Goal: Task Accomplishment & Management: Use online tool/utility

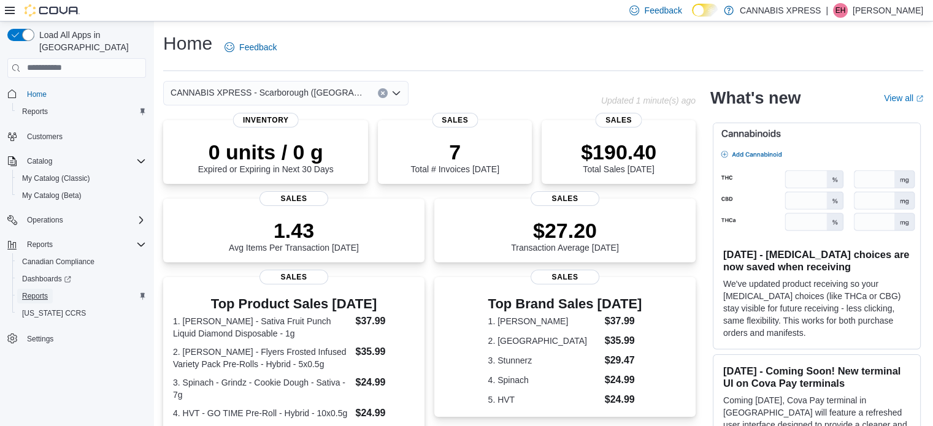
click at [21, 289] on link "Reports" at bounding box center [35, 296] width 36 height 15
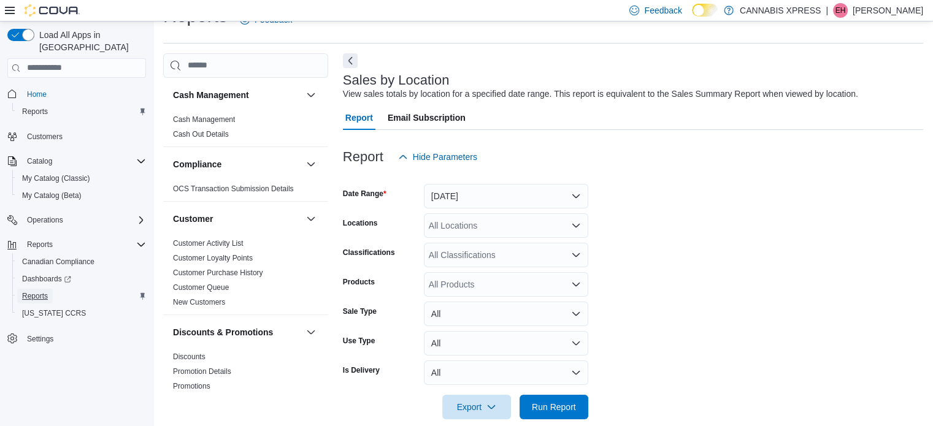
scroll to position [28, 0]
click at [458, 198] on button "[DATE]" at bounding box center [506, 195] width 164 height 25
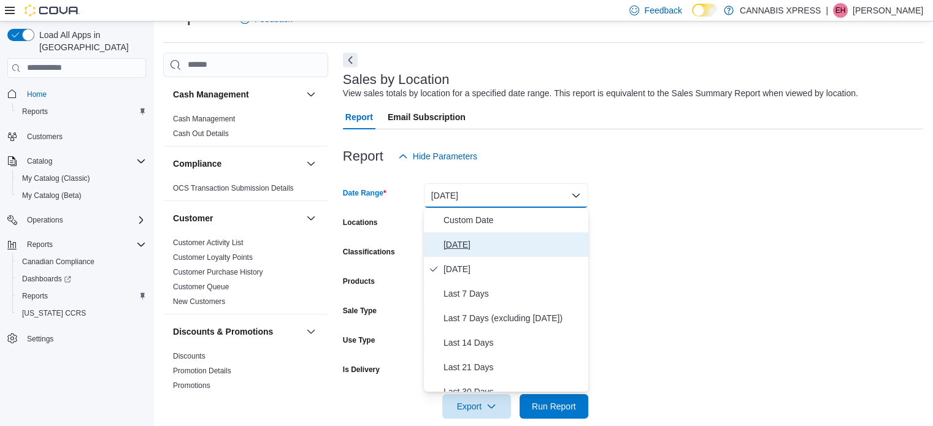
click at [461, 251] on span "[DATE]" at bounding box center [513, 244] width 140 height 15
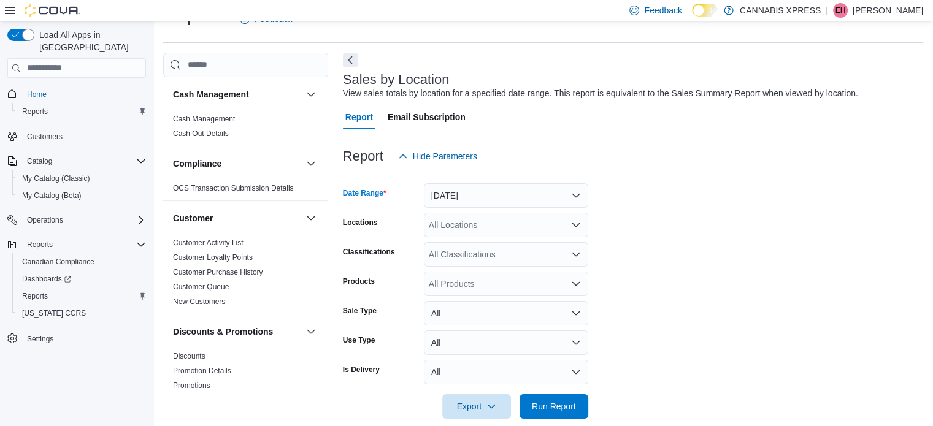
click at [464, 223] on div "All Locations" at bounding box center [506, 225] width 164 height 25
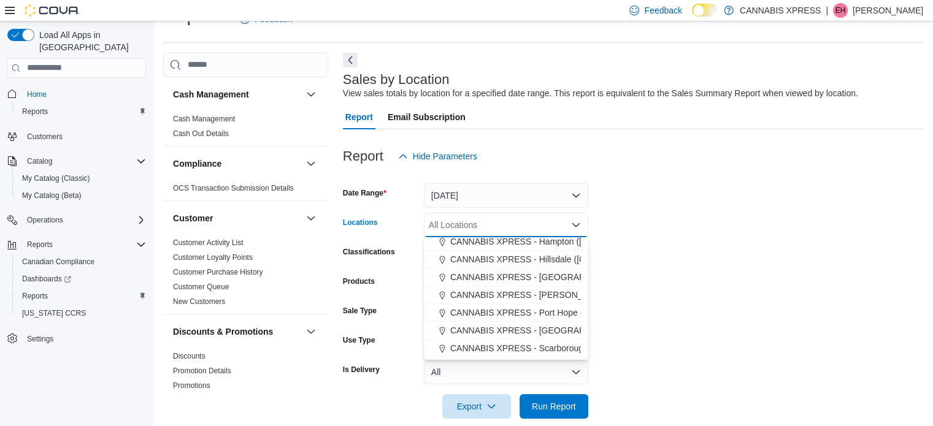
scroll to position [123, 0]
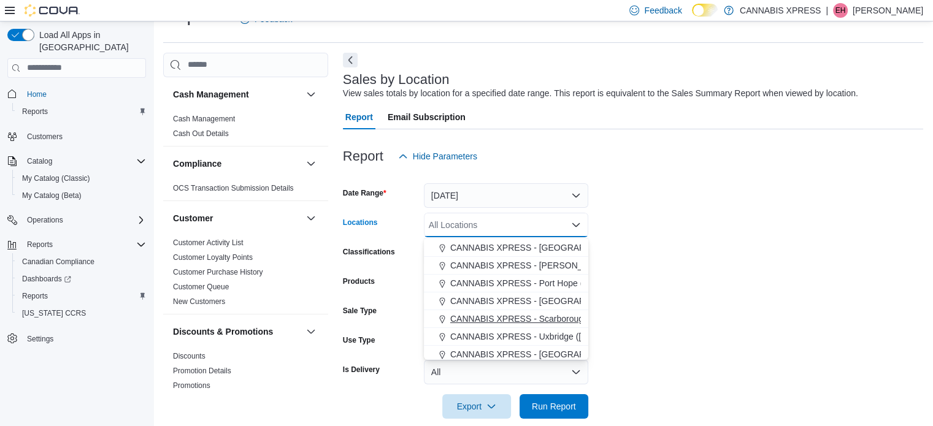
click at [481, 323] on span "CANNABIS XPRESS - Scarborough ([GEOGRAPHIC_DATA])" at bounding box center [568, 319] width 236 height 12
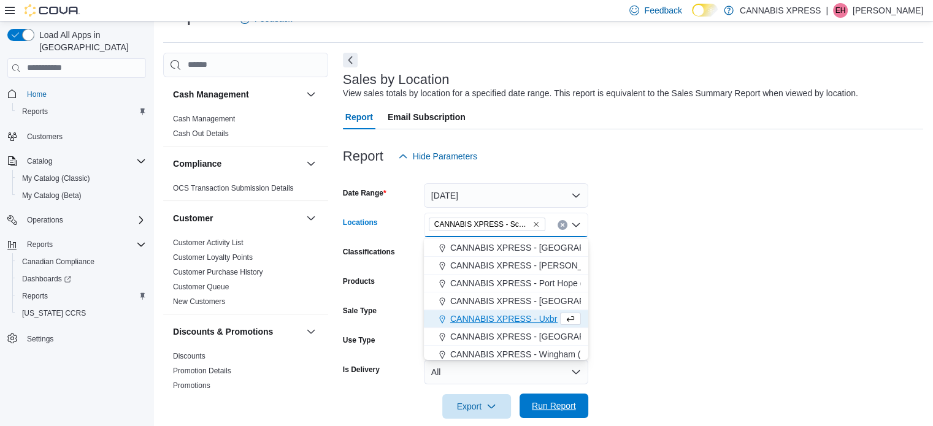
click at [551, 399] on span "Run Report" at bounding box center [554, 406] width 54 height 25
